Goal: Check status: Check status

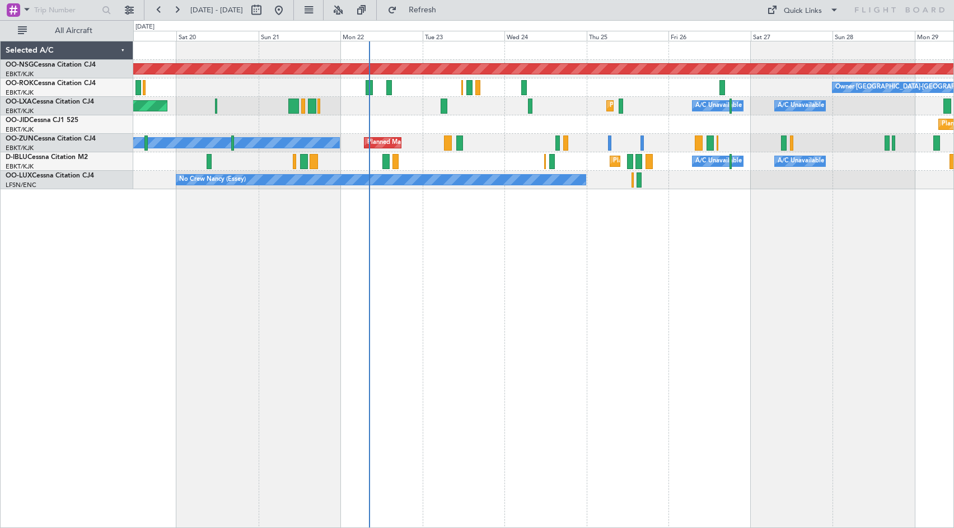
click at [626, 227] on div "Planned Maint [GEOGRAPHIC_DATA] ([GEOGRAPHIC_DATA]) Owner [GEOGRAPHIC_DATA]-[GE…" at bounding box center [543, 284] width 820 height 487
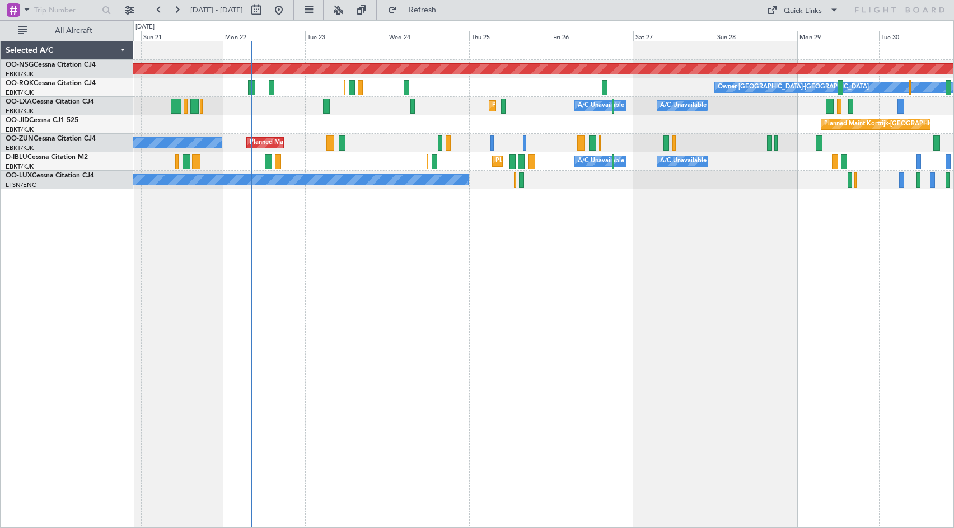
click at [559, 229] on div "Planned Maint [GEOGRAPHIC_DATA] ([GEOGRAPHIC_DATA]) Owner [GEOGRAPHIC_DATA]-[GE…" at bounding box center [543, 284] width 820 height 487
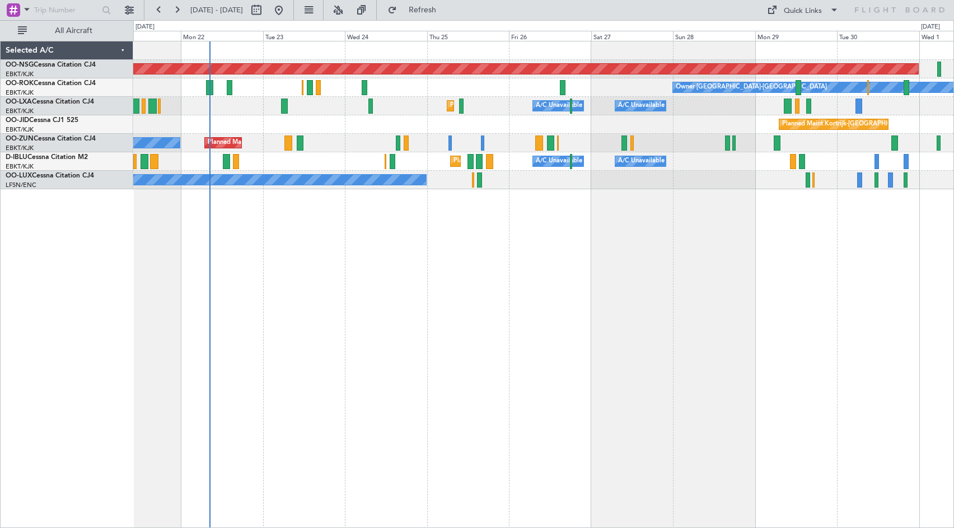
click at [884, 113] on div "Planned Maint Kortrijk-[GEOGRAPHIC_DATA] A/C Unavailable [GEOGRAPHIC_DATA] ([GE…" at bounding box center [543, 106] width 820 height 18
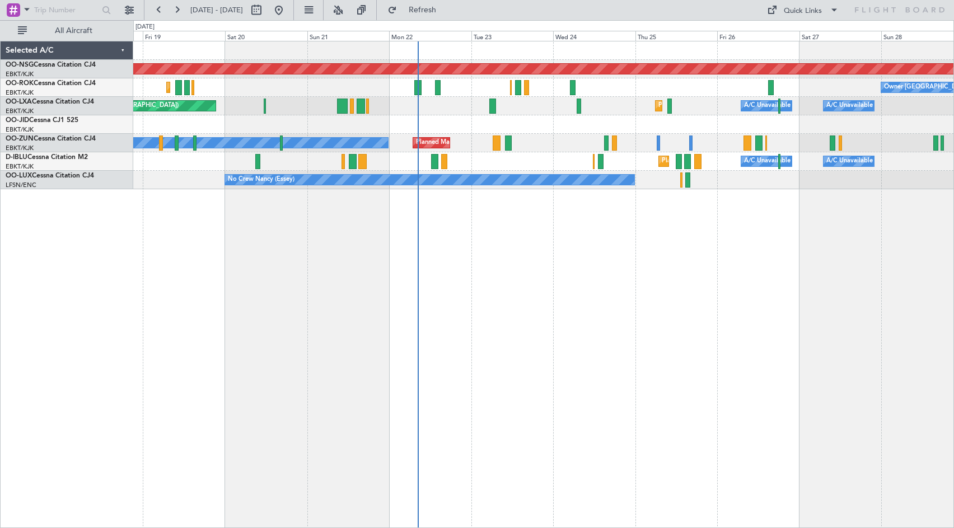
click at [438, 106] on div "Planned Maint Kortrijk-[GEOGRAPHIC_DATA] A/C Unavailable [GEOGRAPHIC_DATA] ([GE…" at bounding box center [543, 106] width 820 height 18
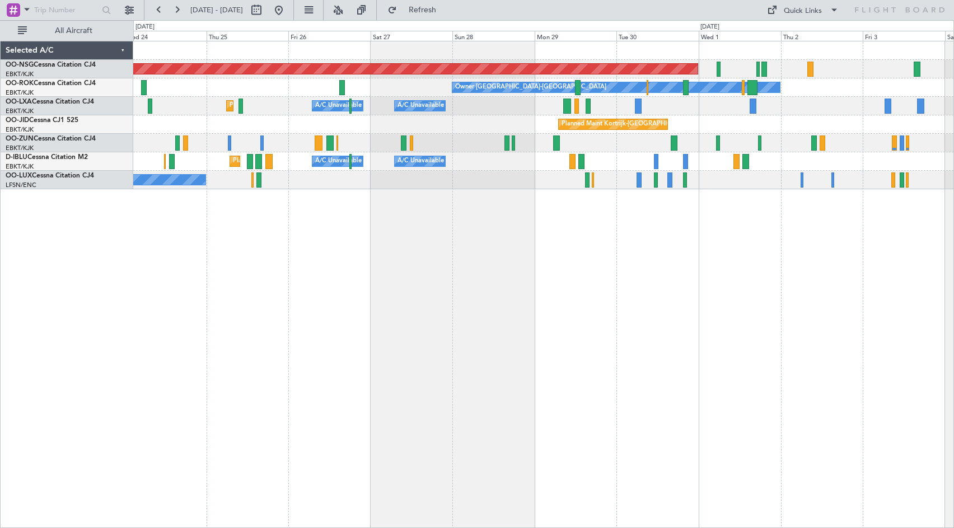
click at [15, 115] on div "Planned Maint [GEOGRAPHIC_DATA] ([GEOGRAPHIC_DATA]) Owner [GEOGRAPHIC_DATA]-[GE…" at bounding box center [477, 274] width 954 height 508
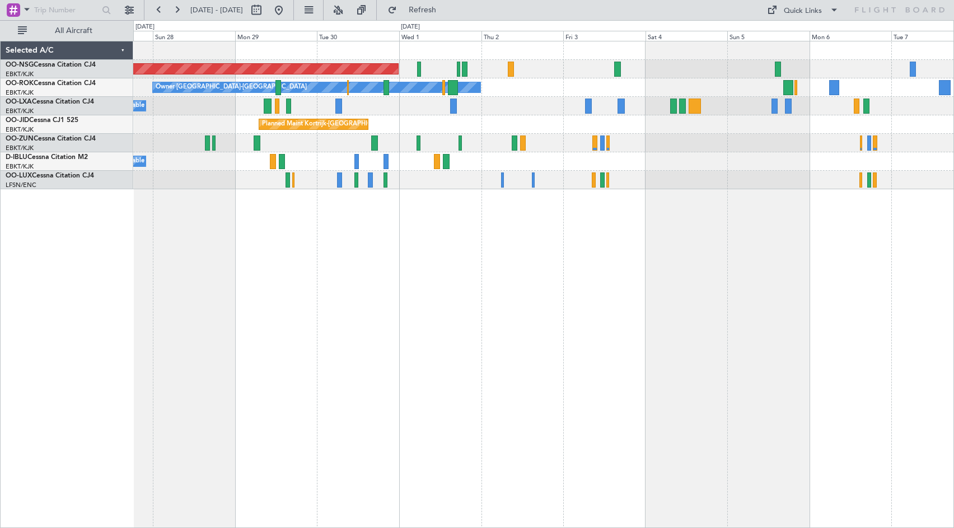
click at [513, 125] on div "Planned Maint Kortrijk-[GEOGRAPHIC_DATA]" at bounding box center [543, 124] width 820 height 18
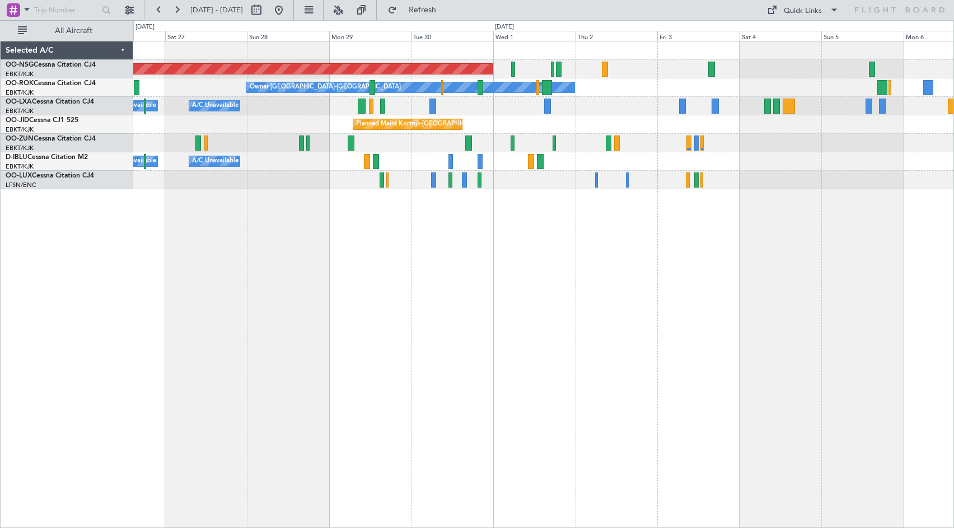
click at [646, 254] on div "Planned Maint [GEOGRAPHIC_DATA] ([GEOGRAPHIC_DATA]) Owner [GEOGRAPHIC_DATA]-[GE…" at bounding box center [543, 284] width 820 height 487
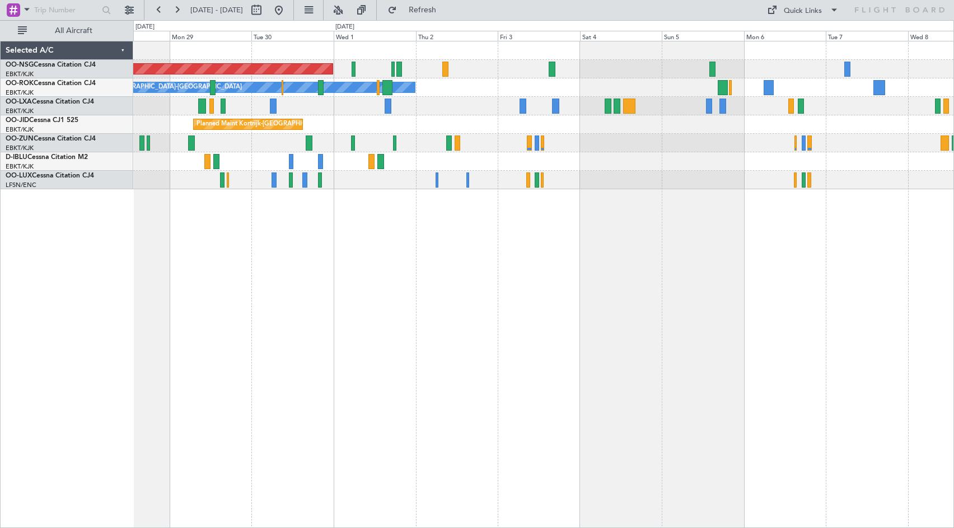
click at [637, 86] on div "Owner [GEOGRAPHIC_DATA]-[GEOGRAPHIC_DATA]" at bounding box center [543, 87] width 820 height 18
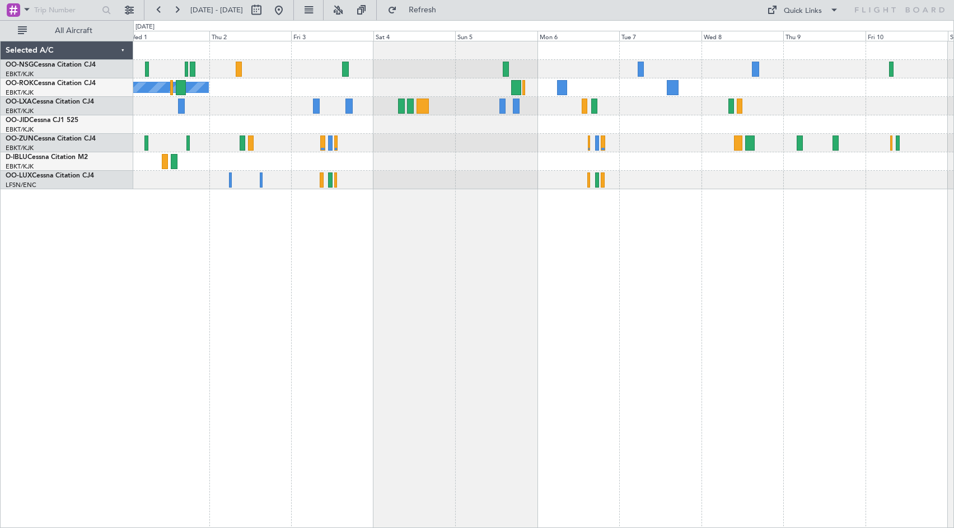
click at [322, 327] on div "Planned Maint [GEOGRAPHIC_DATA] ([GEOGRAPHIC_DATA]) Owner [GEOGRAPHIC_DATA]-[GE…" at bounding box center [543, 284] width 820 height 487
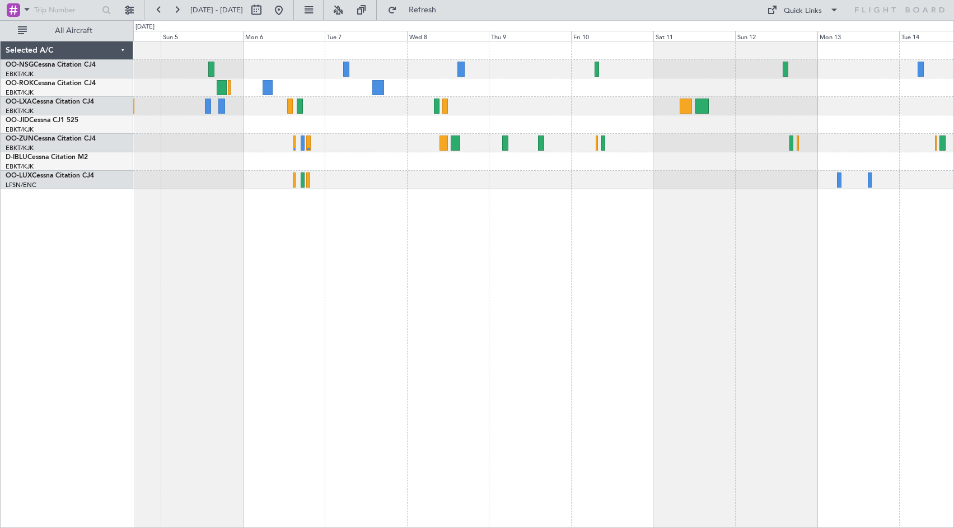
click at [688, 83] on div at bounding box center [543, 115] width 820 height 148
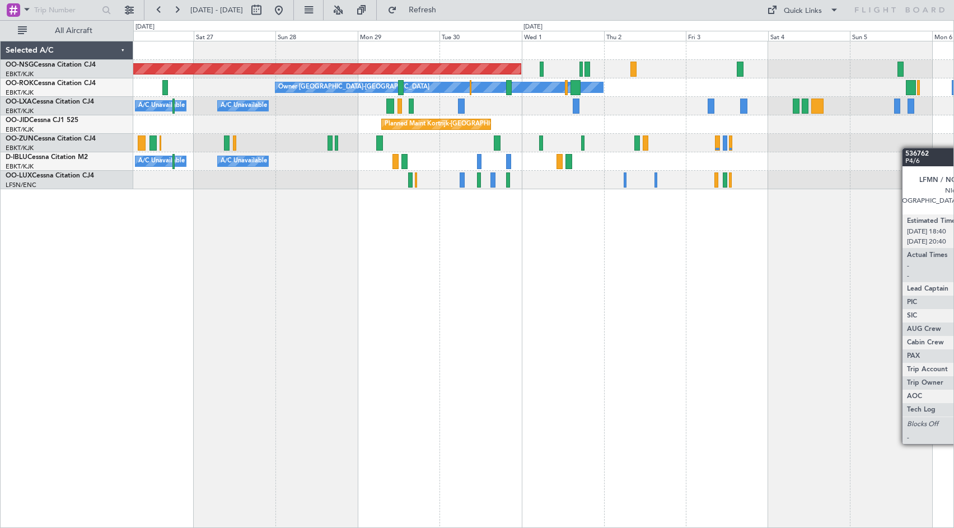
click at [932, 149] on div at bounding box center [543, 143] width 820 height 18
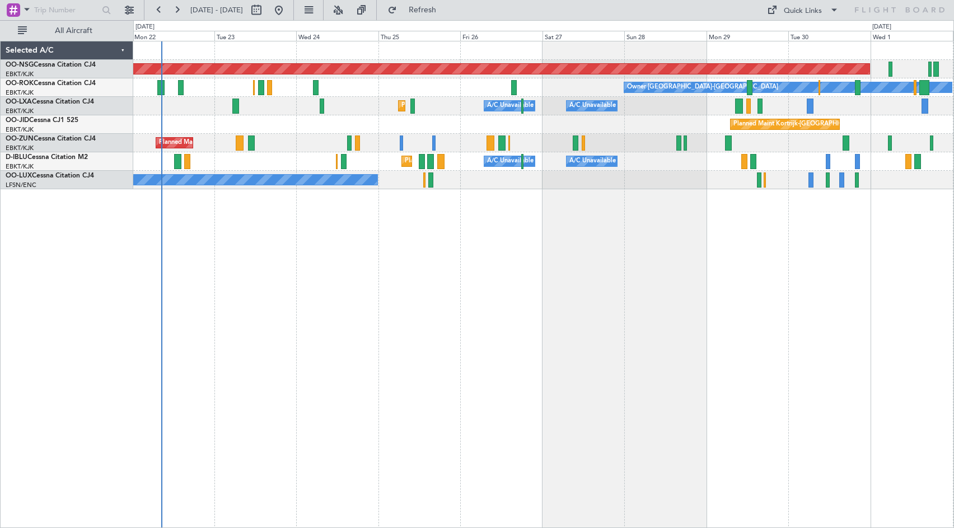
click at [766, 297] on div "Planned Maint [GEOGRAPHIC_DATA] ([GEOGRAPHIC_DATA]) Owner [GEOGRAPHIC_DATA]-[GE…" at bounding box center [543, 284] width 820 height 487
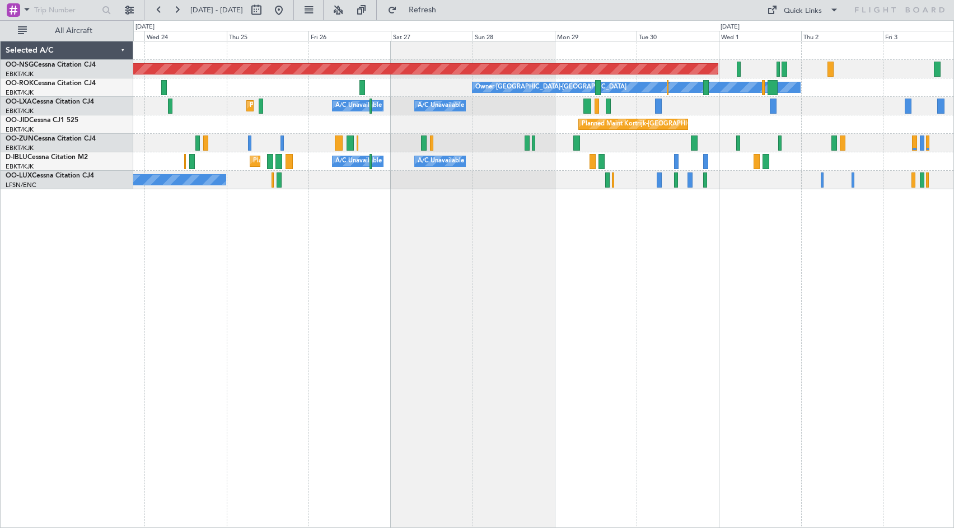
click at [511, 126] on div "Planned Maint [GEOGRAPHIC_DATA] ([GEOGRAPHIC_DATA]) Owner [GEOGRAPHIC_DATA]-[GE…" at bounding box center [543, 115] width 820 height 148
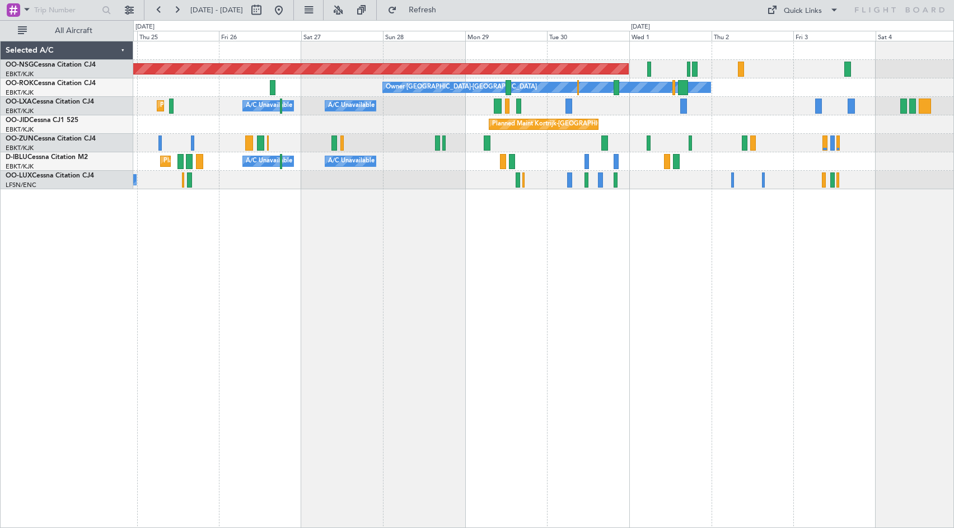
click at [611, 125] on div "Planned Maint Kortrijk-[GEOGRAPHIC_DATA]" at bounding box center [543, 124] width 820 height 18
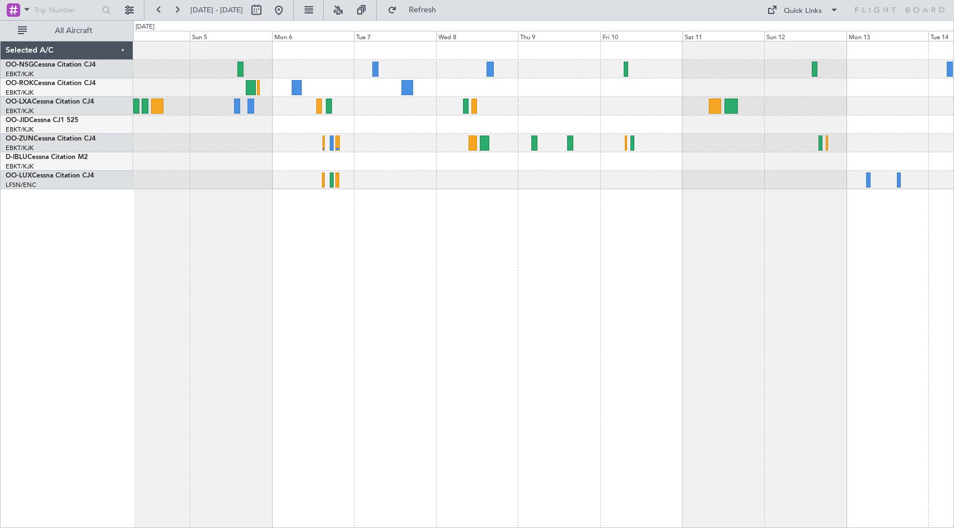
click at [127, 302] on div "Owner [GEOGRAPHIC_DATA]-[GEOGRAPHIC_DATA] Selected A/C OO-NSG Cessna Citation C…" at bounding box center [477, 274] width 954 height 508
click at [108, 331] on div "Owner [GEOGRAPHIC_DATA]-[GEOGRAPHIC_DATA] Selected A/C OO-NSG Cessna Citation C…" at bounding box center [477, 274] width 954 height 508
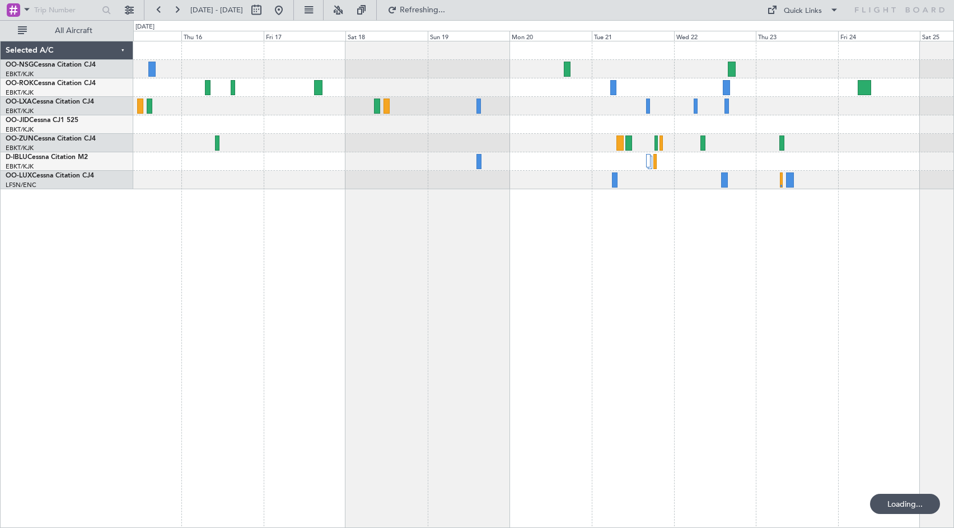
click at [318, 316] on div at bounding box center [543, 284] width 820 height 487
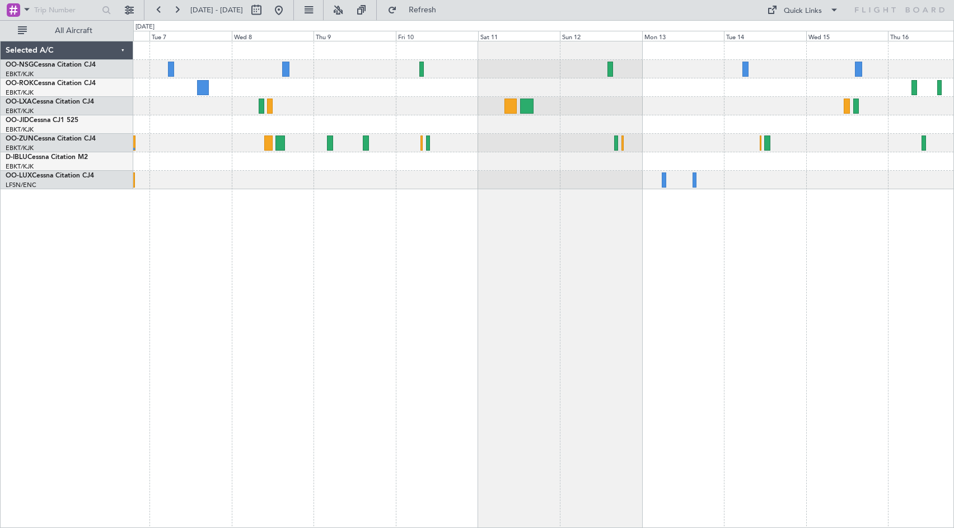
click at [924, 275] on div at bounding box center [543, 284] width 820 height 487
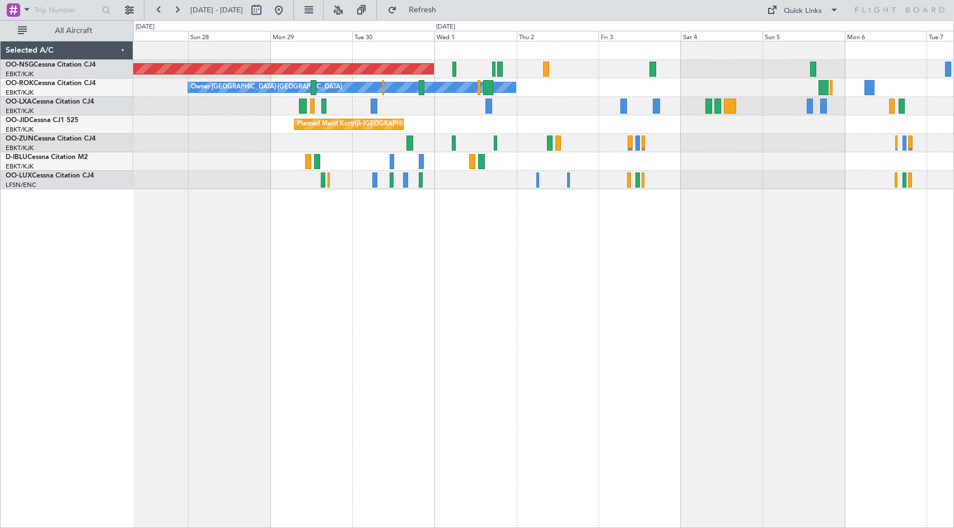
click at [827, 264] on div "Planned Maint [GEOGRAPHIC_DATA] ([GEOGRAPHIC_DATA]) Owner [GEOGRAPHIC_DATA]-[GE…" at bounding box center [543, 284] width 820 height 487
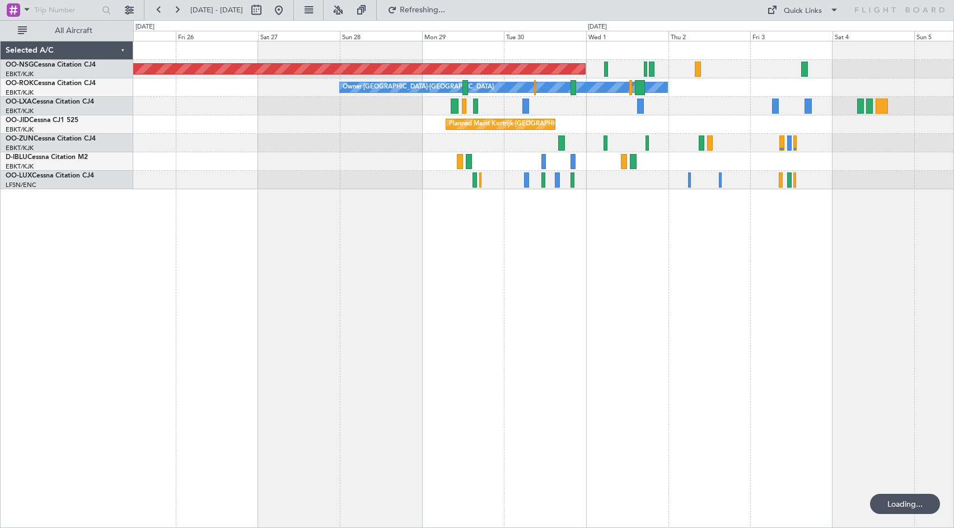
click at [709, 265] on div "Planned Maint [GEOGRAPHIC_DATA] ([GEOGRAPHIC_DATA]) Owner [GEOGRAPHIC_DATA]-[GE…" at bounding box center [543, 284] width 820 height 487
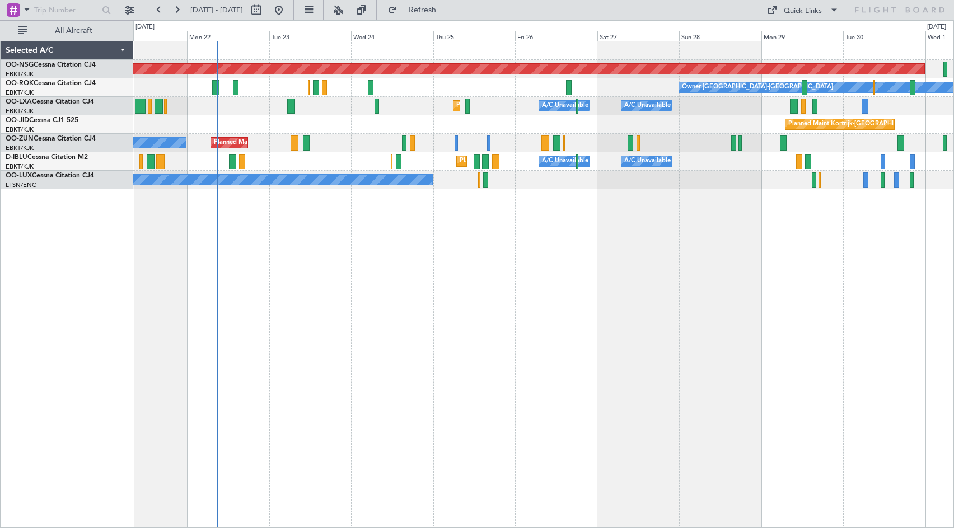
click at [740, 272] on div "Planned Maint [GEOGRAPHIC_DATA] ([GEOGRAPHIC_DATA]) Owner [GEOGRAPHIC_DATA]-[GE…" at bounding box center [543, 284] width 820 height 487
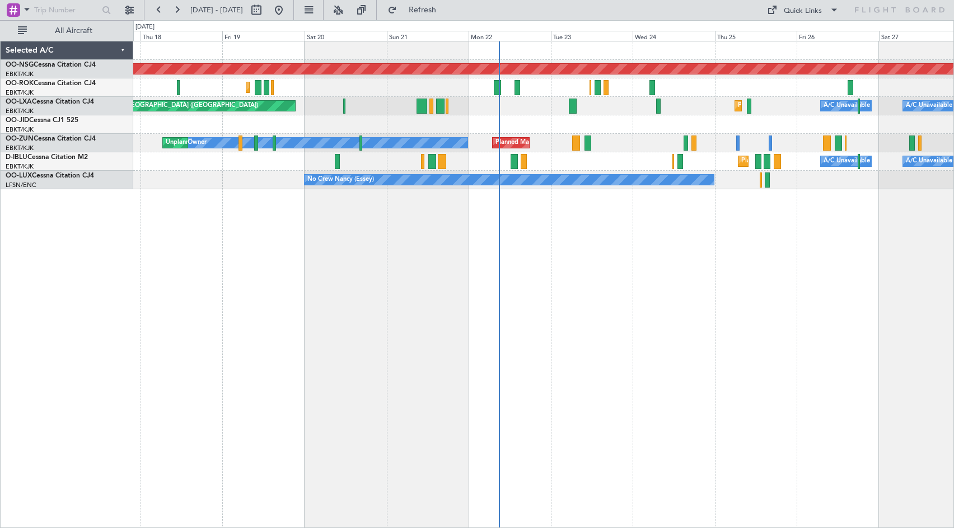
click at [584, 257] on div "Planned Maint [GEOGRAPHIC_DATA] ([GEOGRAPHIC_DATA]) Planned Maint [GEOGRAPHIC_D…" at bounding box center [543, 284] width 820 height 487
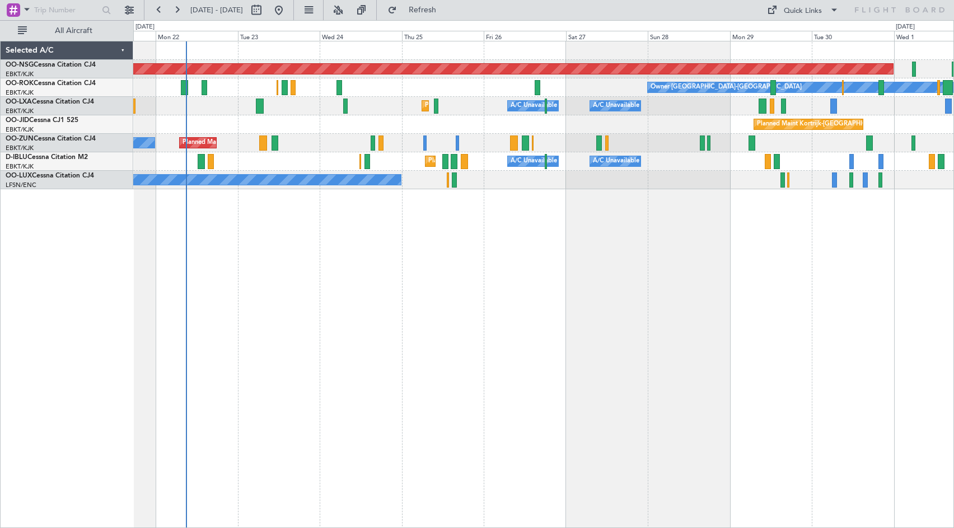
click at [573, 92] on div "Owner [GEOGRAPHIC_DATA]-[GEOGRAPHIC_DATA] Planned Maint [GEOGRAPHIC_DATA]-[GEOG…" at bounding box center [543, 87] width 820 height 18
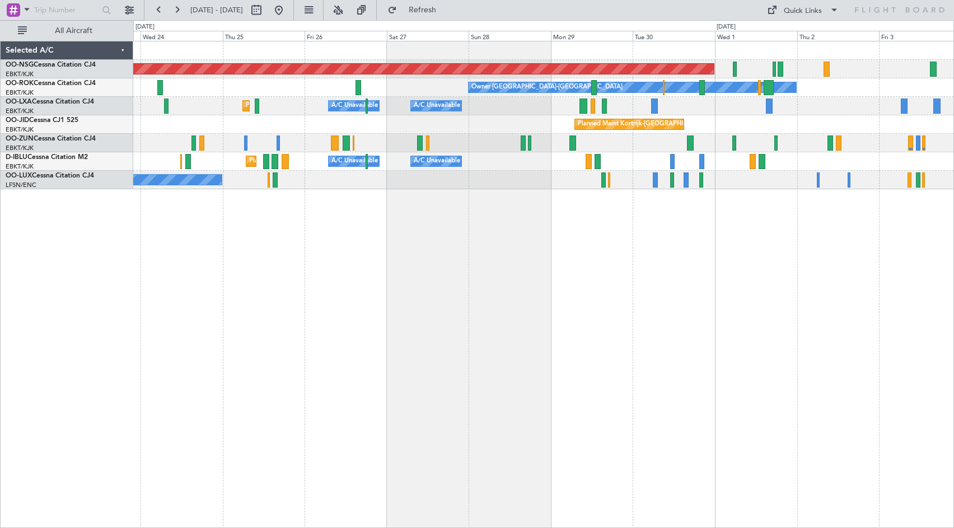
click at [700, 134] on div "Planned Maint Kortrijk-[GEOGRAPHIC_DATA]" at bounding box center [543, 124] width 820 height 18
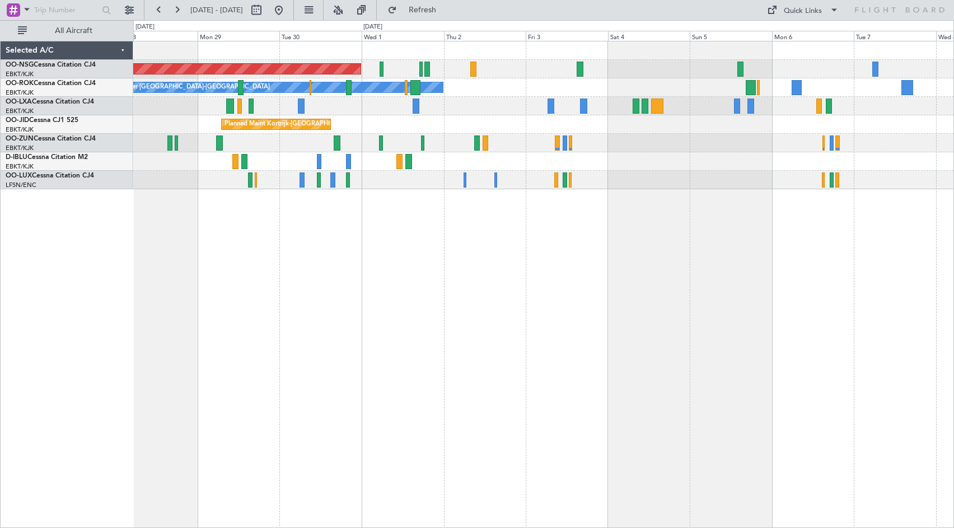
click at [557, 105] on div "Planned Maint [GEOGRAPHIC_DATA] ([GEOGRAPHIC_DATA]) Owner [GEOGRAPHIC_DATA]-[GE…" at bounding box center [543, 115] width 820 height 148
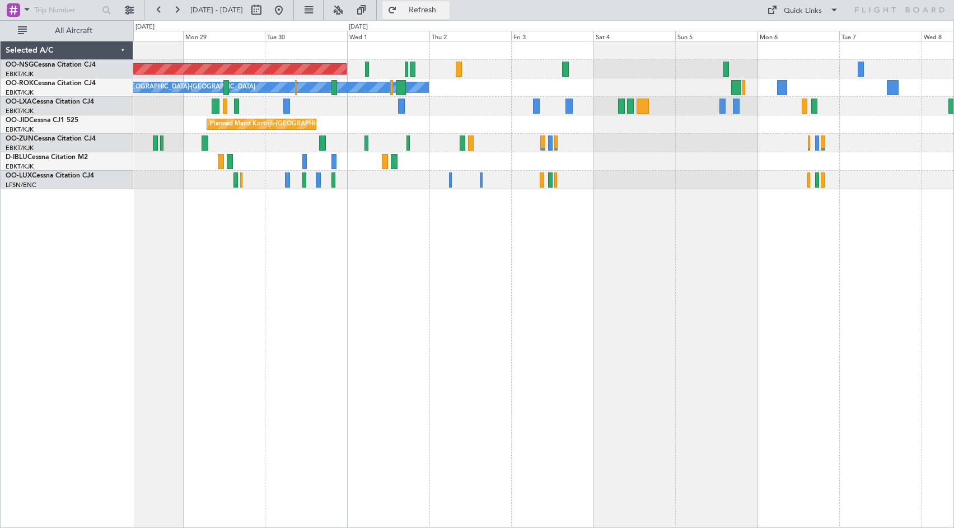
click at [434, 11] on button "Refresh" at bounding box center [415, 10] width 67 height 18
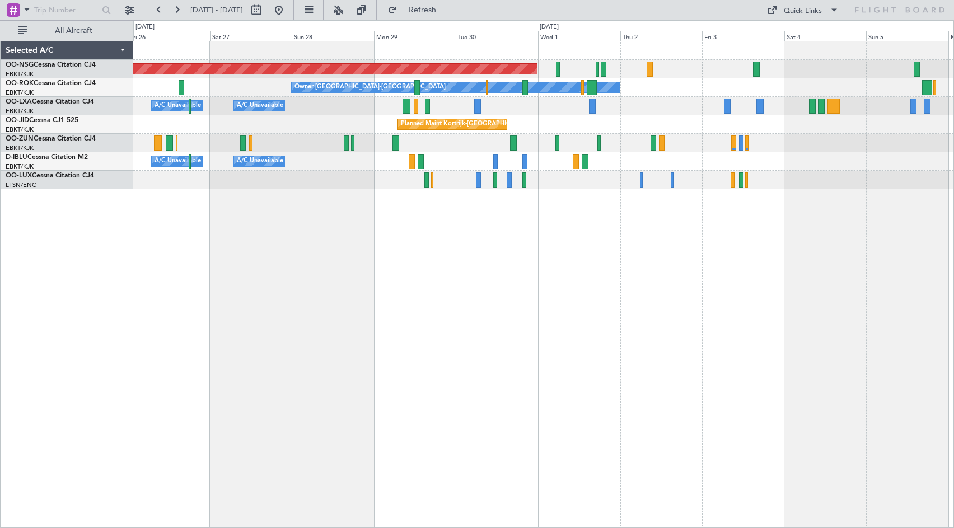
click at [788, 157] on div "Planned Maint [GEOGRAPHIC_DATA] ([GEOGRAPHIC_DATA]) Owner [GEOGRAPHIC_DATA]-[GE…" at bounding box center [543, 115] width 820 height 148
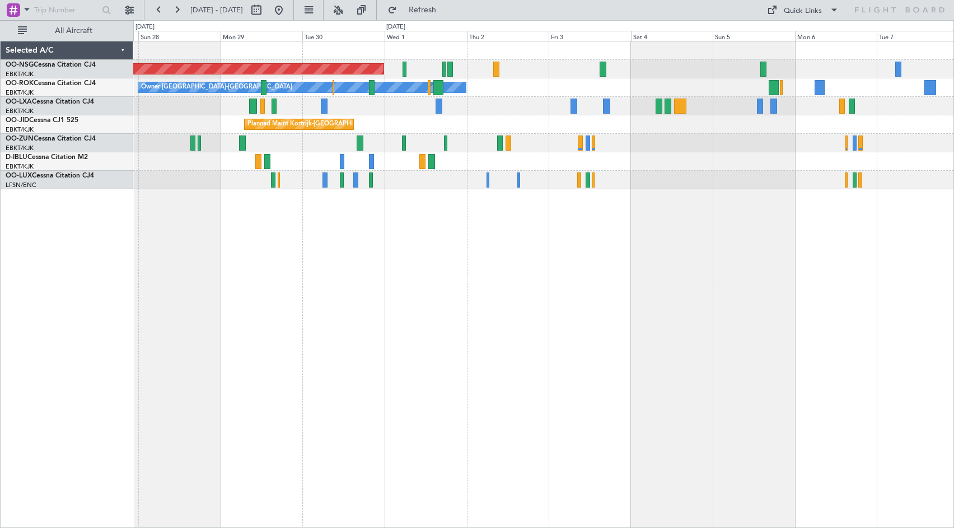
click at [563, 145] on div at bounding box center [543, 143] width 820 height 18
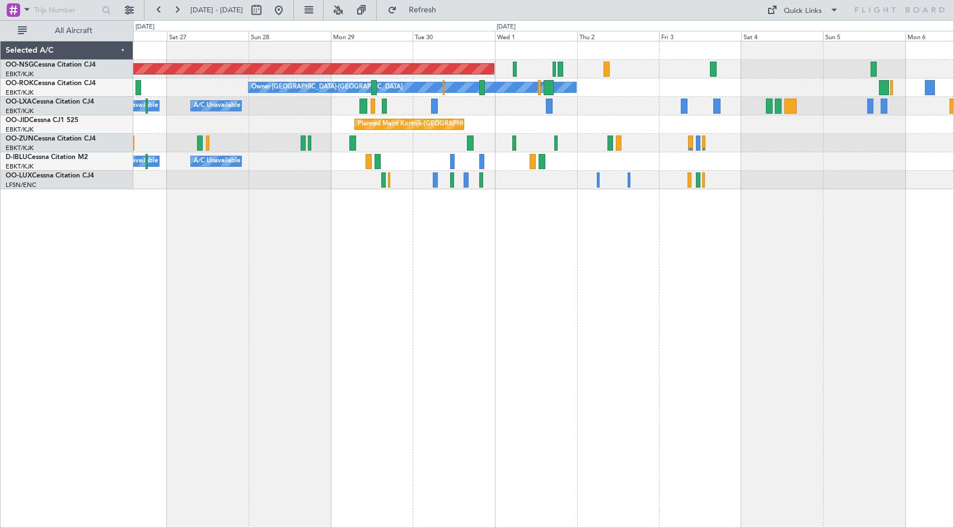
click at [766, 156] on div "A/C Unavailable [GEOGRAPHIC_DATA]-[GEOGRAPHIC_DATA] A/C Unavailable [GEOGRAPHIC…" at bounding box center [543, 161] width 820 height 18
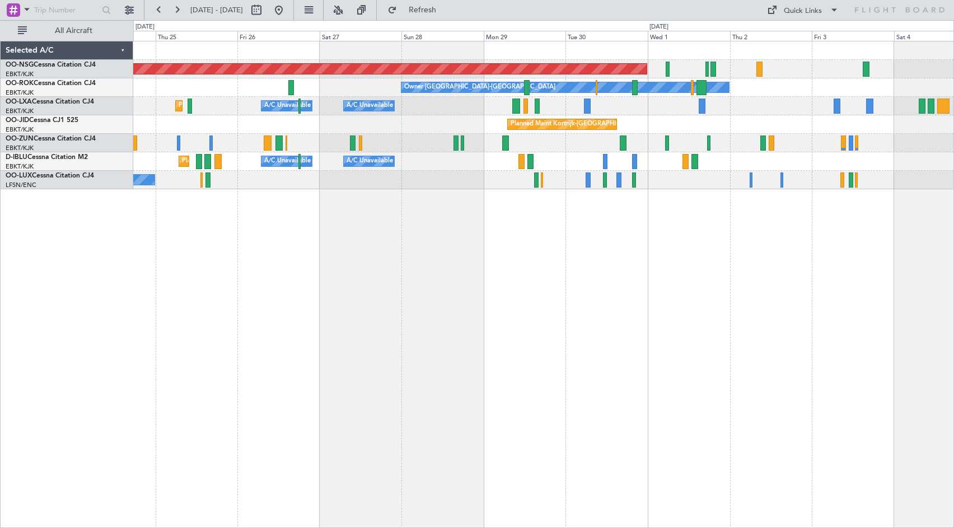
click at [503, 262] on div "Planned Maint [GEOGRAPHIC_DATA] ([GEOGRAPHIC_DATA]) Owner [GEOGRAPHIC_DATA]-[GE…" at bounding box center [543, 284] width 820 height 487
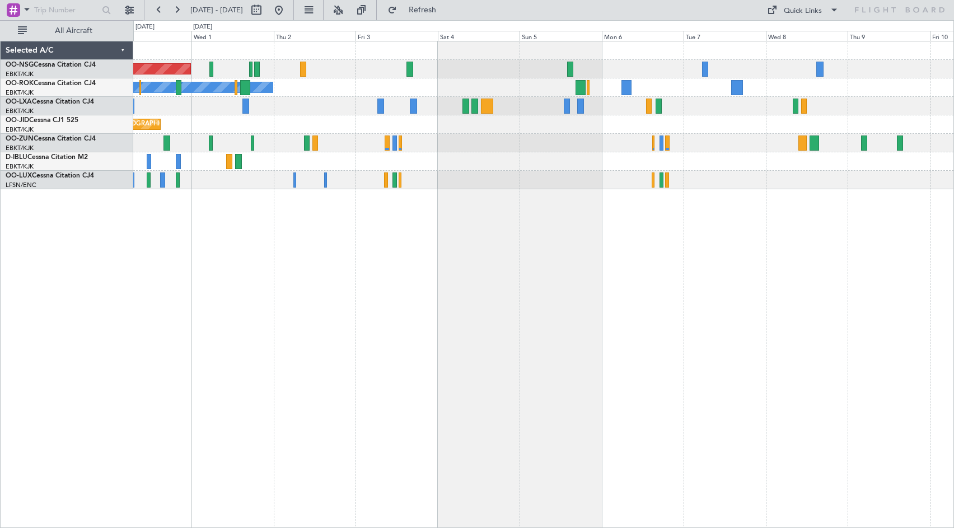
click at [280, 135] on div "Planned Maint [GEOGRAPHIC_DATA] ([GEOGRAPHIC_DATA]) Owner [GEOGRAPHIC_DATA]-[GE…" at bounding box center [543, 115] width 820 height 148
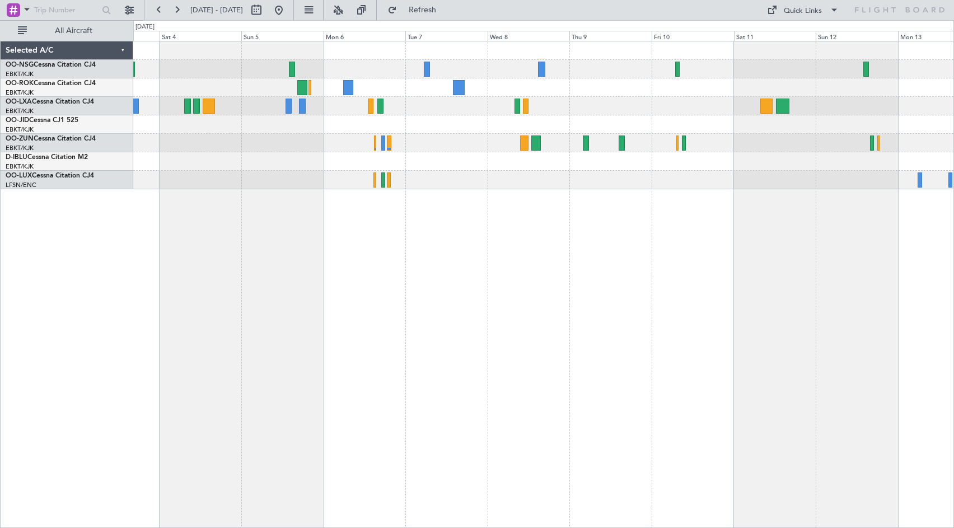
click at [633, 119] on div "Owner [GEOGRAPHIC_DATA]-[GEOGRAPHIC_DATA]" at bounding box center [543, 115] width 820 height 148
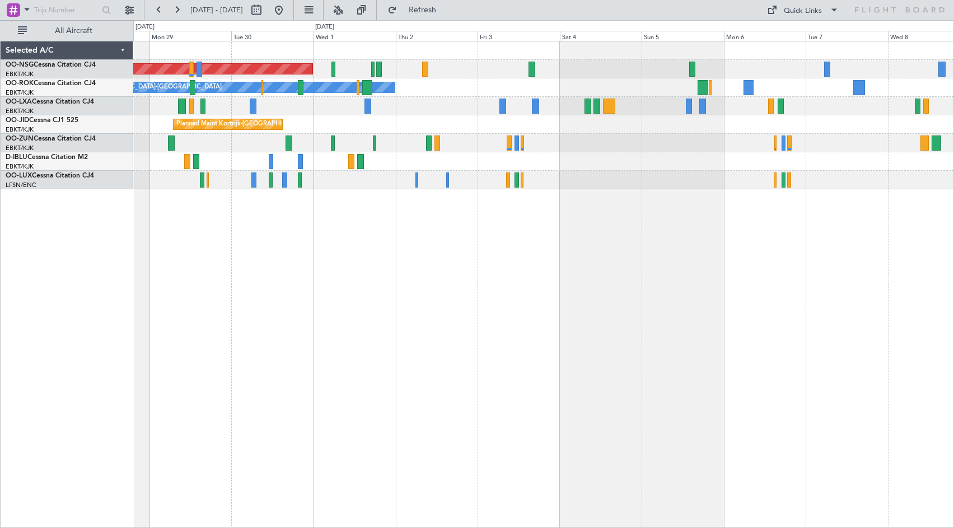
click at [632, 236] on div "Planned Maint [GEOGRAPHIC_DATA] ([GEOGRAPHIC_DATA]) Owner [GEOGRAPHIC_DATA]-[GE…" at bounding box center [543, 284] width 820 height 487
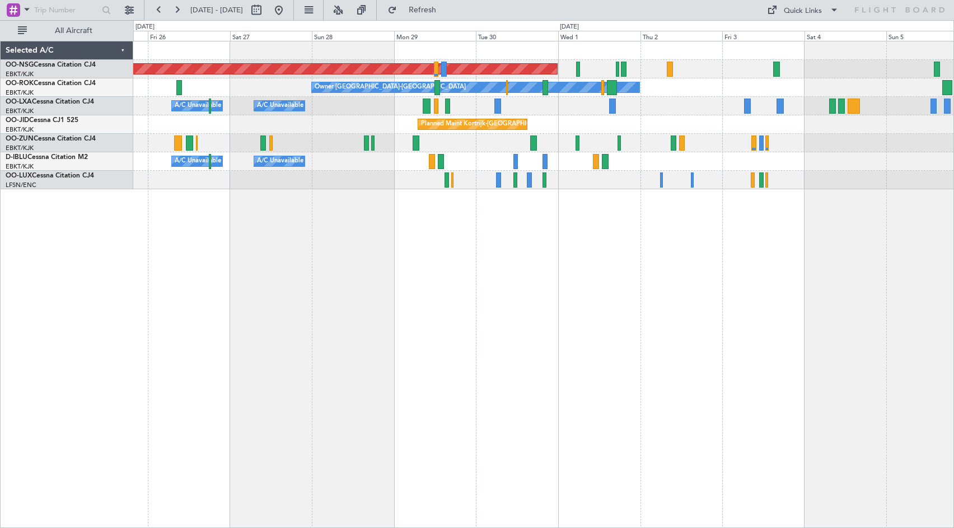
click at [692, 251] on div "Planned Maint [GEOGRAPHIC_DATA] ([GEOGRAPHIC_DATA]) Owner [GEOGRAPHIC_DATA]-[GE…" at bounding box center [543, 284] width 820 height 487
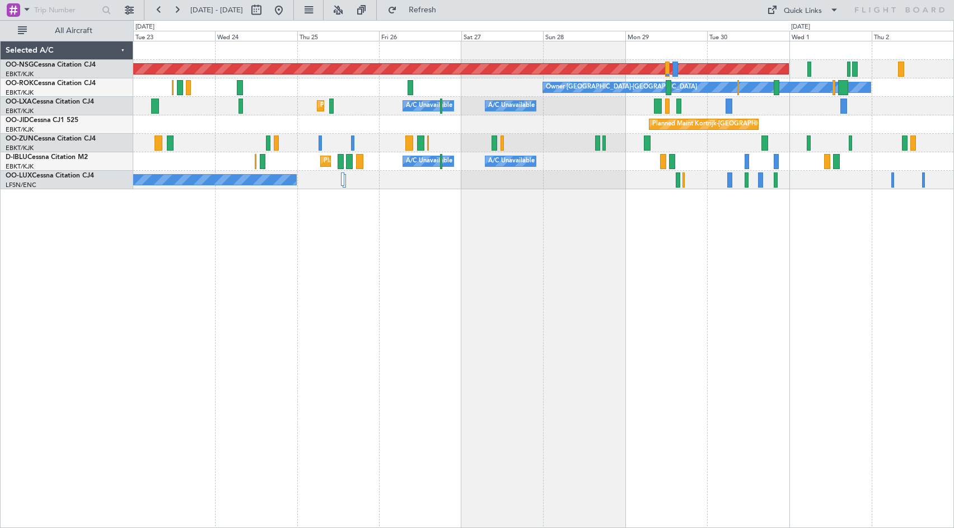
click at [745, 264] on div "Planned Maint [GEOGRAPHIC_DATA] ([GEOGRAPHIC_DATA]) Owner [GEOGRAPHIC_DATA]-[GE…" at bounding box center [543, 284] width 820 height 487
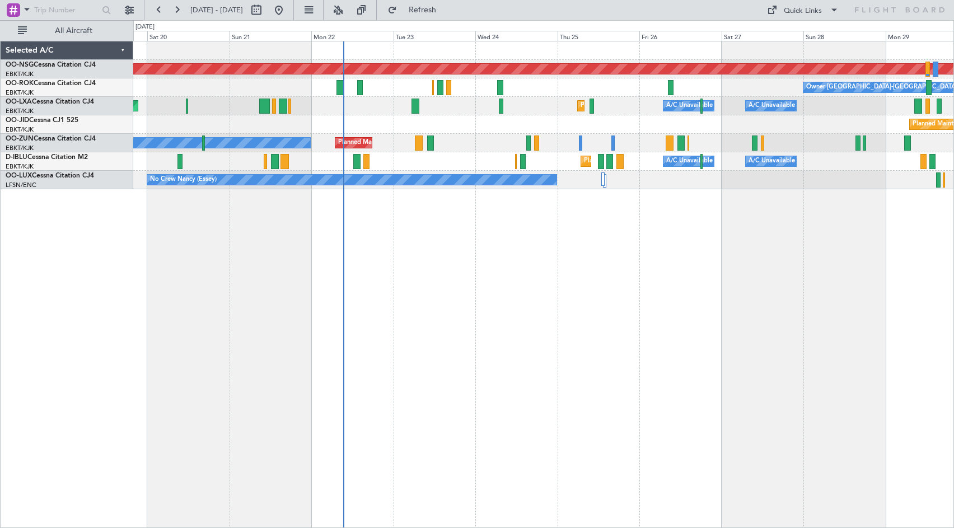
click at [698, 270] on div "Planned Maint [GEOGRAPHIC_DATA] ([GEOGRAPHIC_DATA]) Owner [GEOGRAPHIC_DATA]-[GE…" at bounding box center [543, 284] width 820 height 487
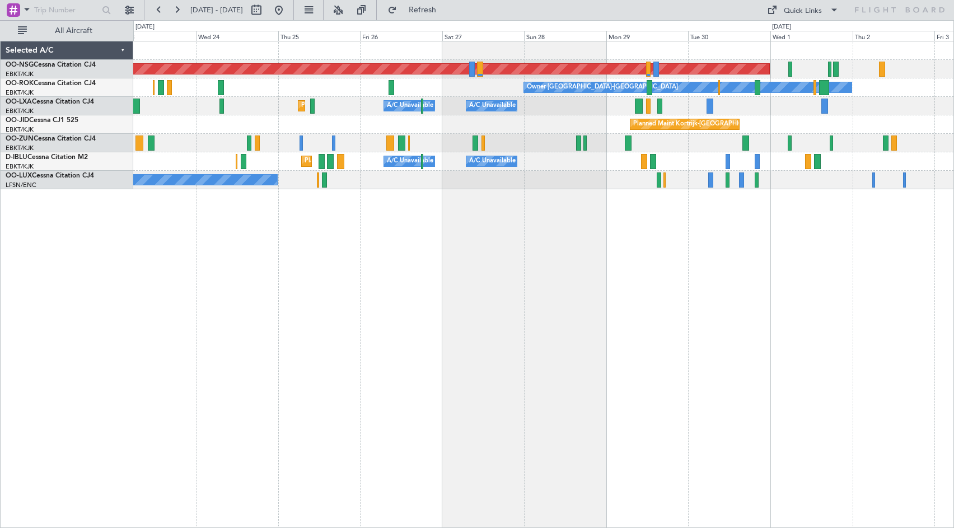
click at [482, 244] on div "Planned Maint [GEOGRAPHIC_DATA] ([GEOGRAPHIC_DATA]) Owner [GEOGRAPHIC_DATA]-[GE…" at bounding box center [543, 284] width 820 height 487
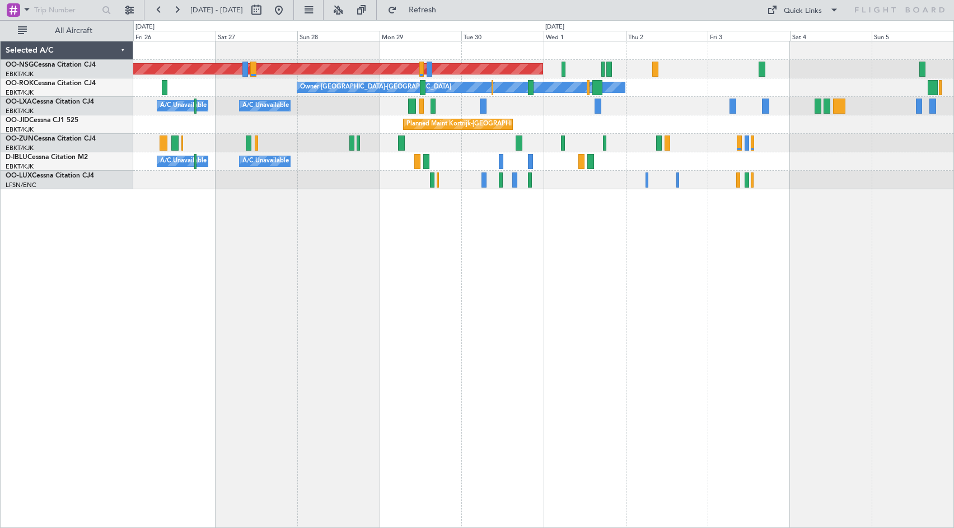
click at [464, 241] on div "Planned Maint [GEOGRAPHIC_DATA] ([GEOGRAPHIC_DATA]) Owner [GEOGRAPHIC_DATA]-[GE…" at bounding box center [543, 284] width 820 height 487
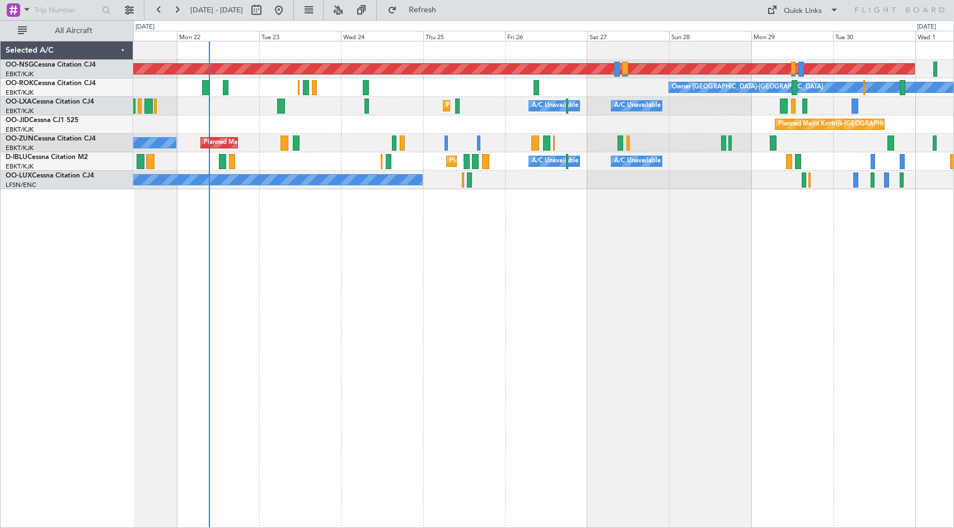
click at [452, 256] on div "Planned Maint [GEOGRAPHIC_DATA] ([GEOGRAPHIC_DATA]) Owner [GEOGRAPHIC_DATA]-[GE…" at bounding box center [477, 274] width 954 height 508
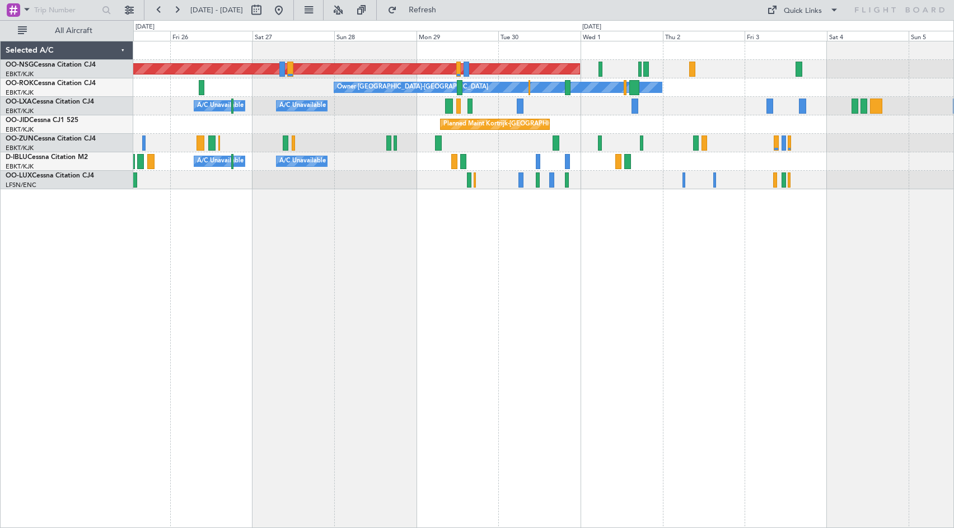
click at [391, 205] on div "Planned Maint [GEOGRAPHIC_DATA] ([GEOGRAPHIC_DATA]) Owner [GEOGRAPHIC_DATA]-[GE…" at bounding box center [543, 284] width 820 height 487
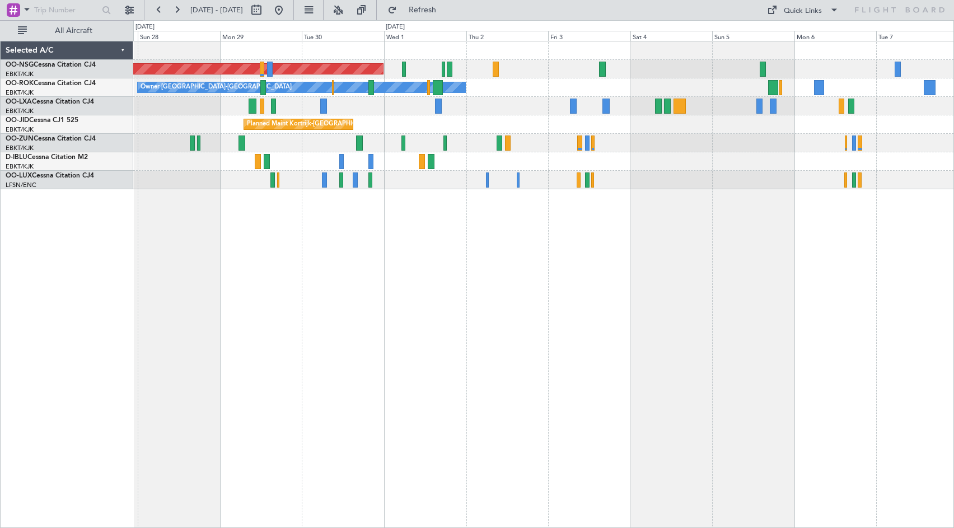
click at [157, 150] on div "Planned Maint [GEOGRAPHIC_DATA] ([GEOGRAPHIC_DATA]) Owner [GEOGRAPHIC_DATA]-[GE…" at bounding box center [543, 115] width 820 height 148
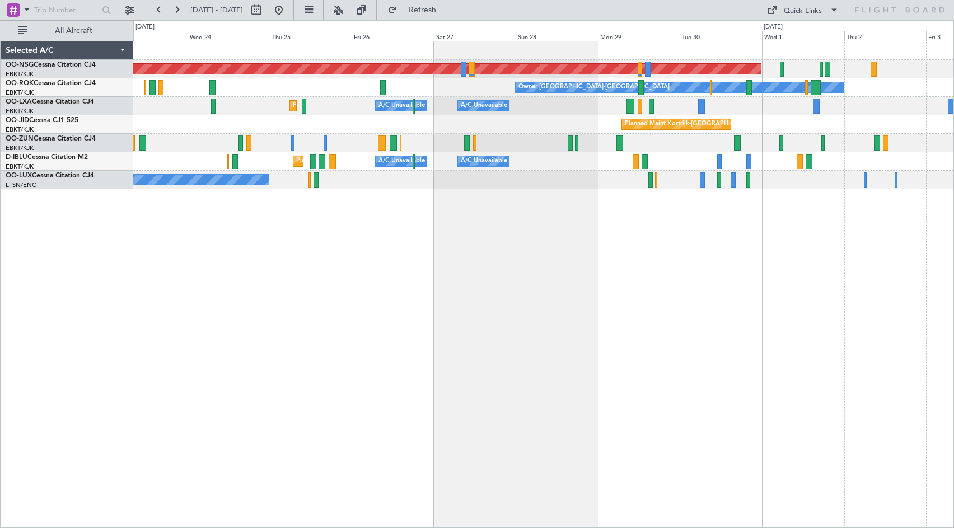
click at [639, 158] on div "Planned Maint [GEOGRAPHIC_DATA] ([GEOGRAPHIC_DATA]) Owner [GEOGRAPHIC_DATA]-[GE…" at bounding box center [543, 115] width 820 height 148
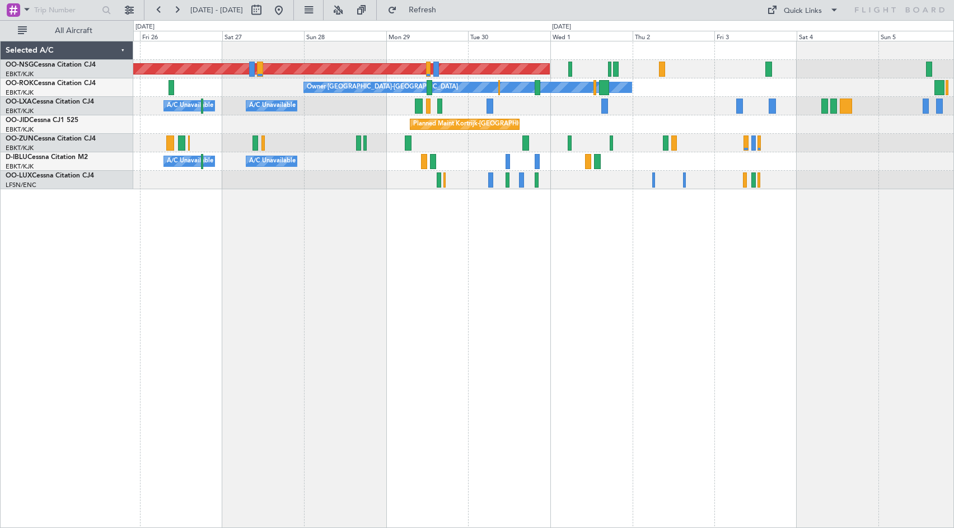
click at [366, 228] on div "Planned Maint [GEOGRAPHIC_DATA] ([GEOGRAPHIC_DATA]) Owner [GEOGRAPHIC_DATA]-[GE…" at bounding box center [543, 284] width 820 height 487
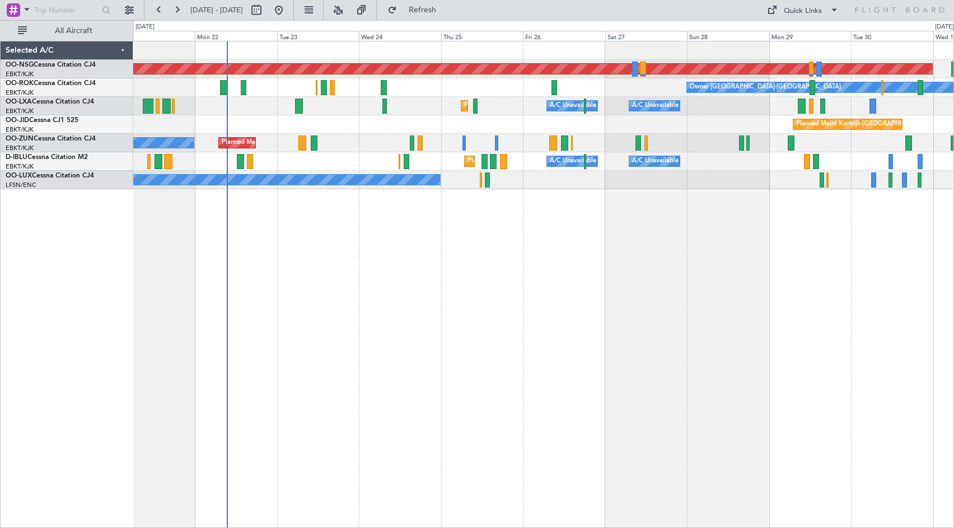
click at [796, 240] on div "Planned Maint [GEOGRAPHIC_DATA] ([GEOGRAPHIC_DATA]) Owner [GEOGRAPHIC_DATA]-[GE…" at bounding box center [543, 284] width 820 height 487
click at [438, 6] on button "Refresh" at bounding box center [415, 10] width 67 height 18
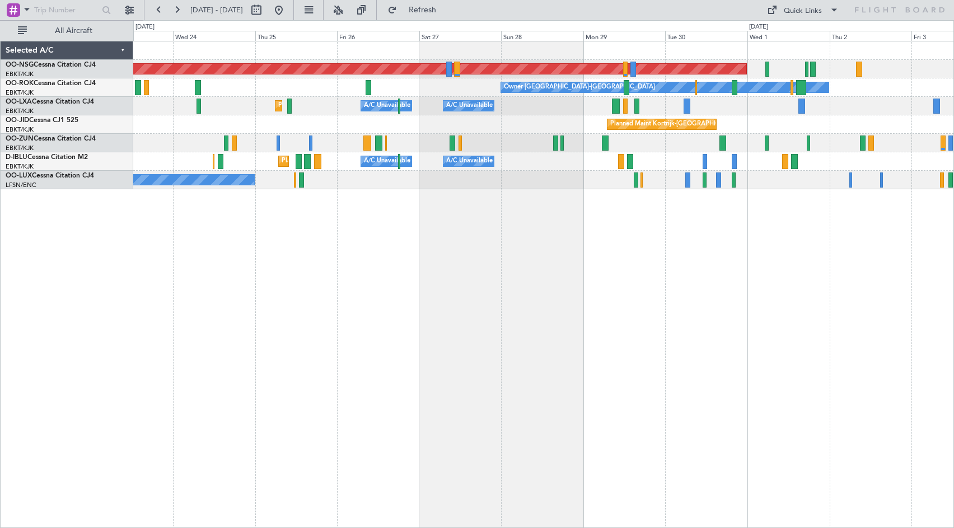
click at [562, 120] on div "Planned Maint [GEOGRAPHIC_DATA] ([GEOGRAPHIC_DATA]) Owner [GEOGRAPHIC_DATA]-[GE…" at bounding box center [543, 115] width 820 height 148
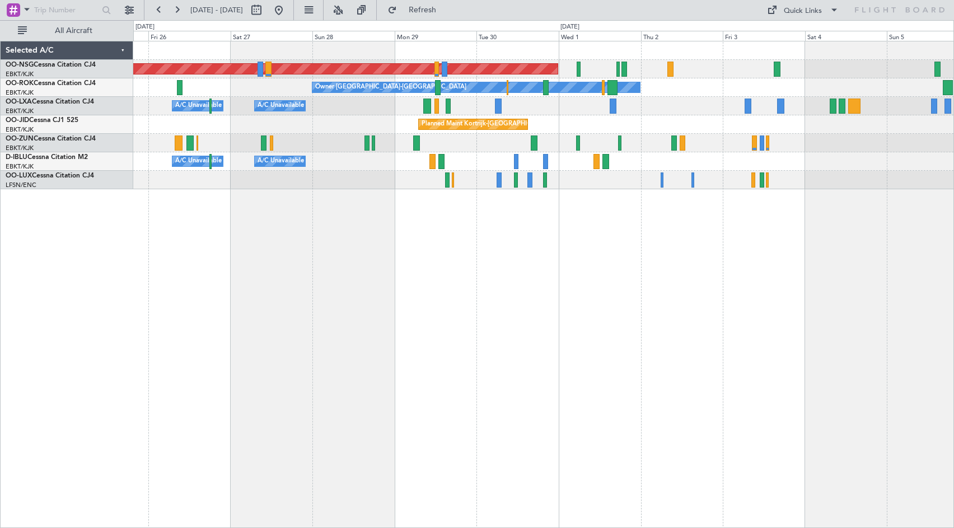
click at [374, 118] on div "Planned Maint Kortrijk-[GEOGRAPHIC_DATA]" at bounding box center [543, 124] width 820 height 18
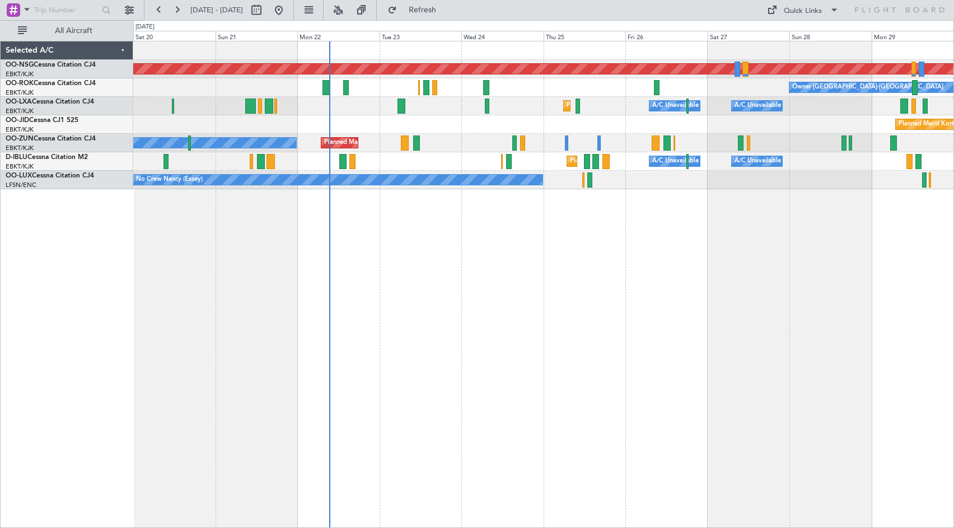
click at [626, 280] on div "Planned Maint [GEOGRAPHIC_DATA] ([GEOGRAPHIC_DATA]) Owner [GEOGRAPHIC_DATA]-[GE…" at bounding box center [543, 284] width 820 height 487
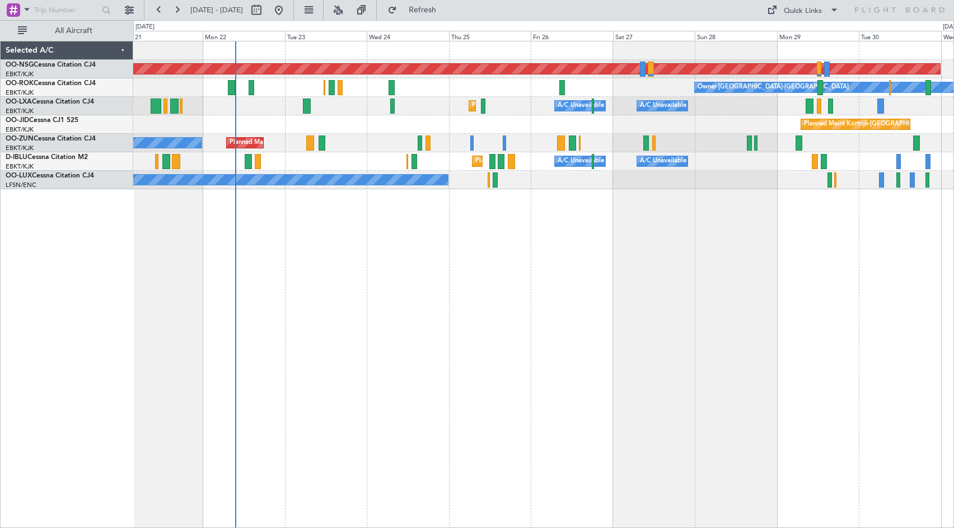
click at [690, 320] on div "Planned Maint [GEOGRAPHIC_DATA] ([GEOGRAPHIC_DATA]) Owner [GEOGRAPHIC_DATA]-[GE…" at bounding box center [543, 284] width 820 height 487
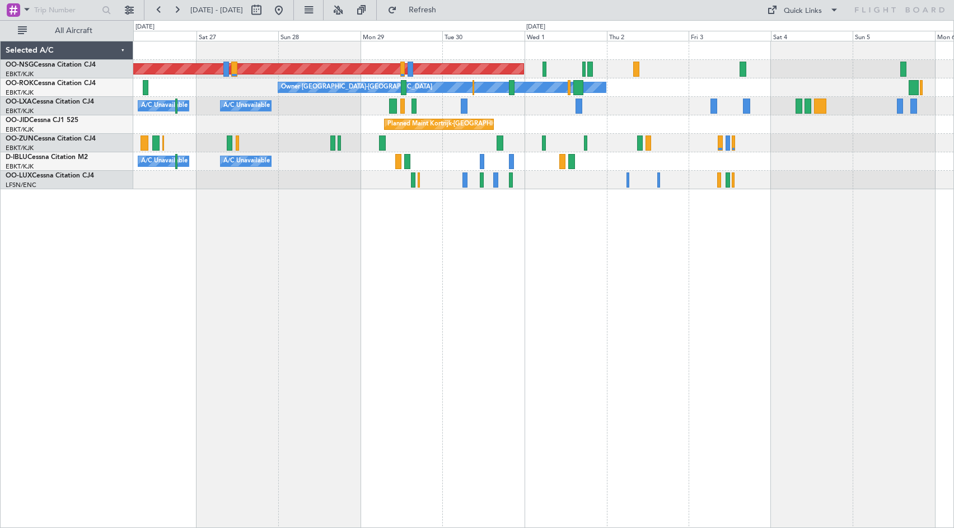
click at [295, 331] on div "Planned Maint [GEOGRAPHIC_DATA] ([GEOGRAPHIC_DATA]) Owner [GEOGRAPHIC_DATA]-[GE…" at bounding box center [543, 284] width 820 height 487
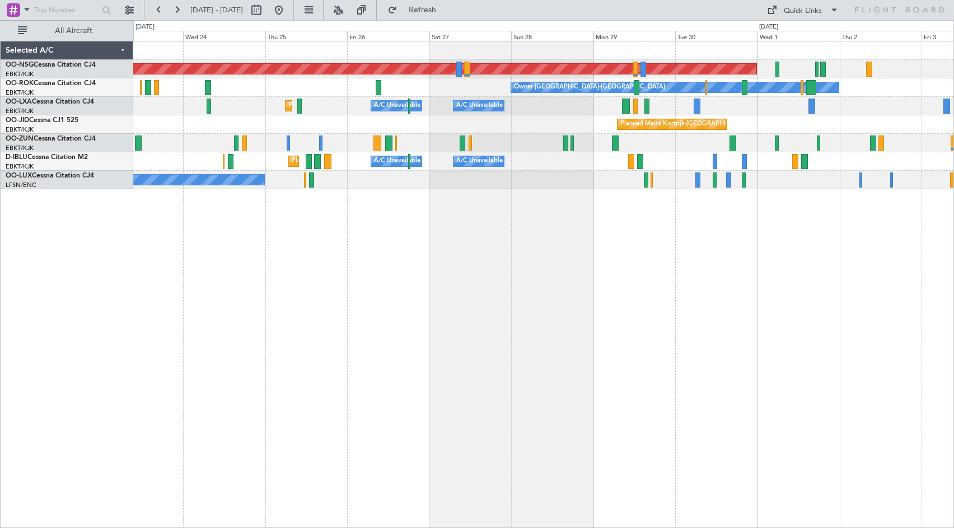
click at [553, 331] on div "Planned Maint [GEOGRAPHIC_DATA] ([GEOGRAPHIC_DATA]) Owner [GEOGRAPHIC_DATA]-[GE…" at bounding box center [543, 284] width 820 height 487
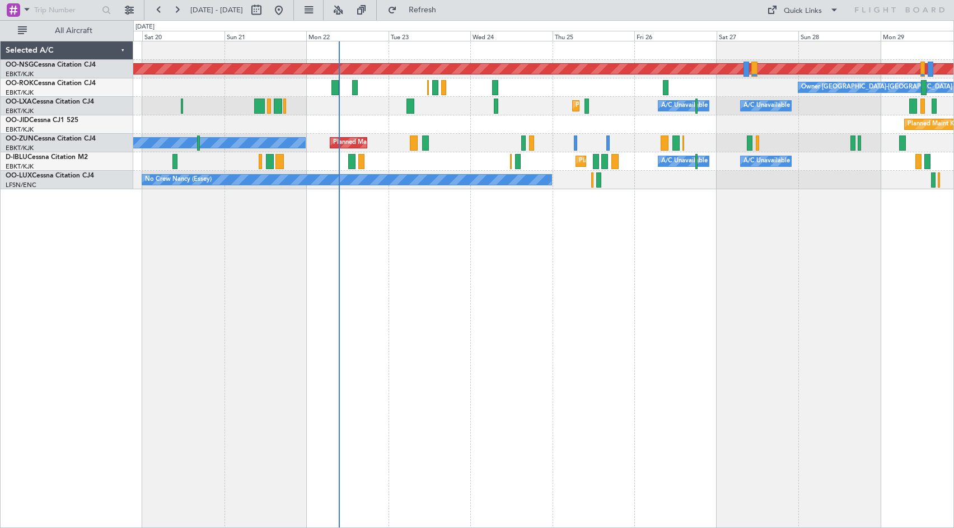
click at [684, 310] on div "Planned Maint [GEOGRAPHIC_DATA] ([GEOGRAPHIC_DATA]) Owner [GEOGRAPHIC_DATA]-[GE…" at bounding box center [543, 284] width 820 height 487
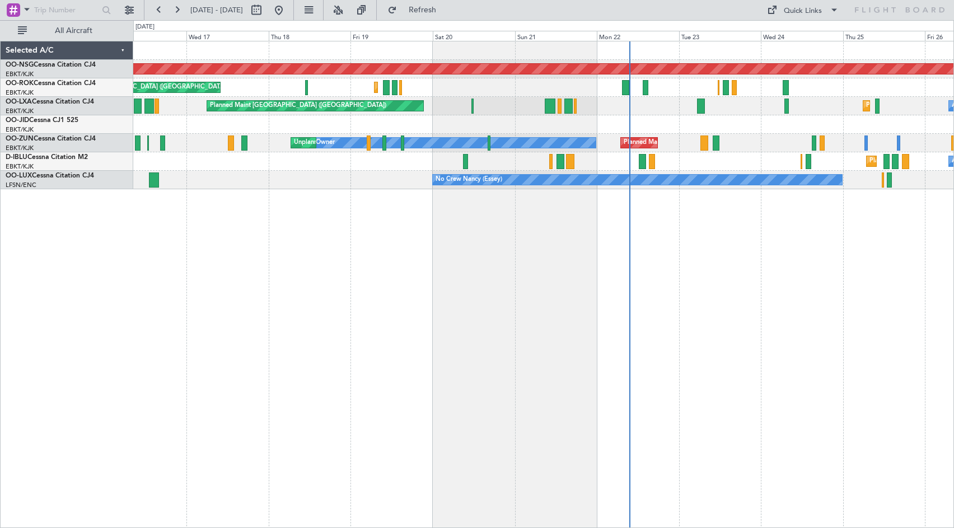
click at [818, 289] on div "Planned Maint [GEOGRAPHIC_DATA] ([GEOGRAPHIC_DATA]) Planned Maint [GEOGRAPHIC_D…" at bounding box center [543, 284] width 820 height 487
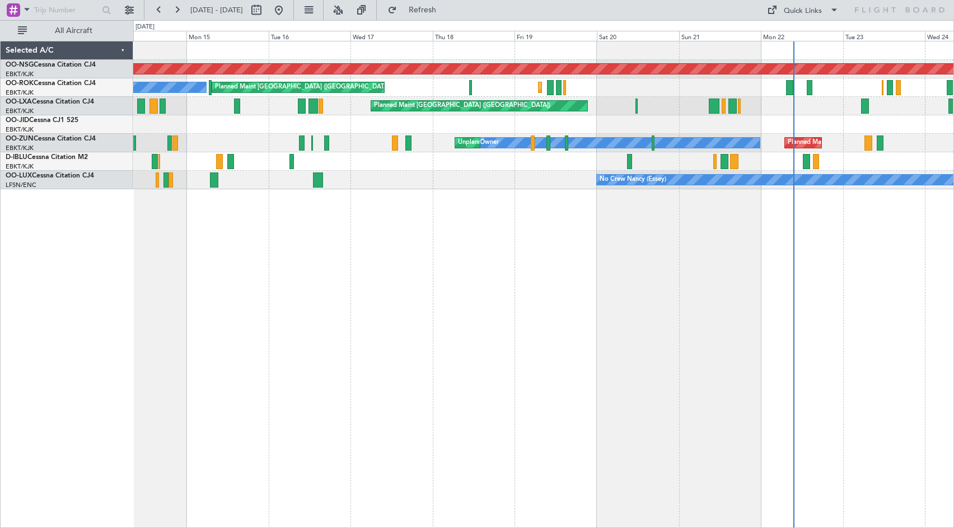
click at [607, 293] on div "Planned Maint [GEOGRAPHIC_DATA] ([GEOGRAPHIC_DATA]) Planned Maint [GEOGRAPHIC_D…" at bounding box center [543, 284] width 820 height 487
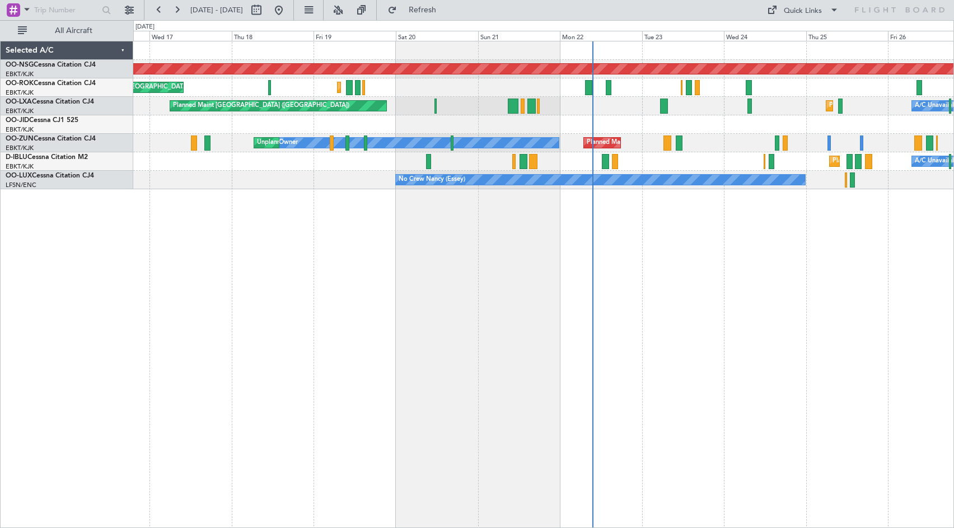
click at [524, 299] on div "Planned Maint [GEOGRAPHIC_DATA] ([GEOGRAPHIC_DATA]) Planned Maint [GEOGRAPHIC_D…" at bounding box center [543, 284] width 820 height 487
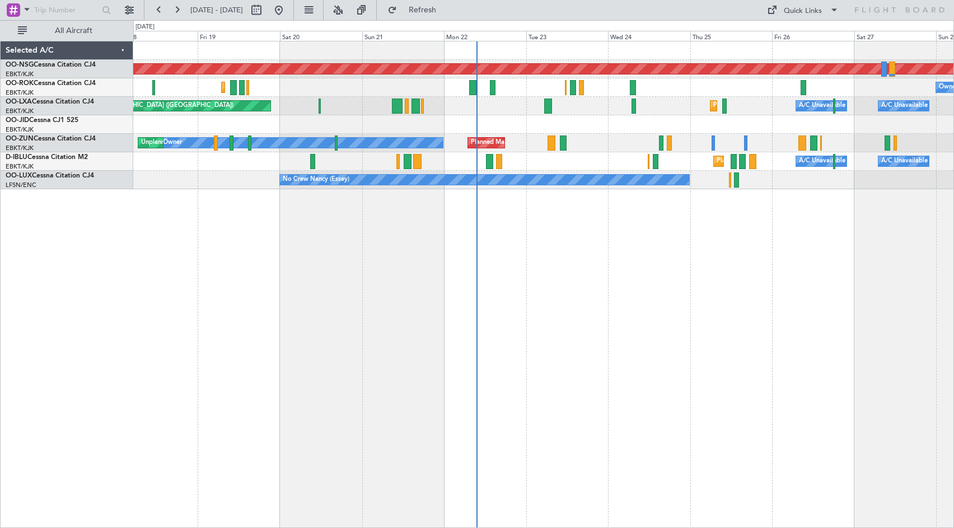
click at [567, 267] on div "Planned Maint [GEOGRAPHIC_DATA] ([GEOGRAPHIC_DATA]) Planned Maint [GEOGRAPHIC_D…" at bounding box center [543, 284] width 820 height 487
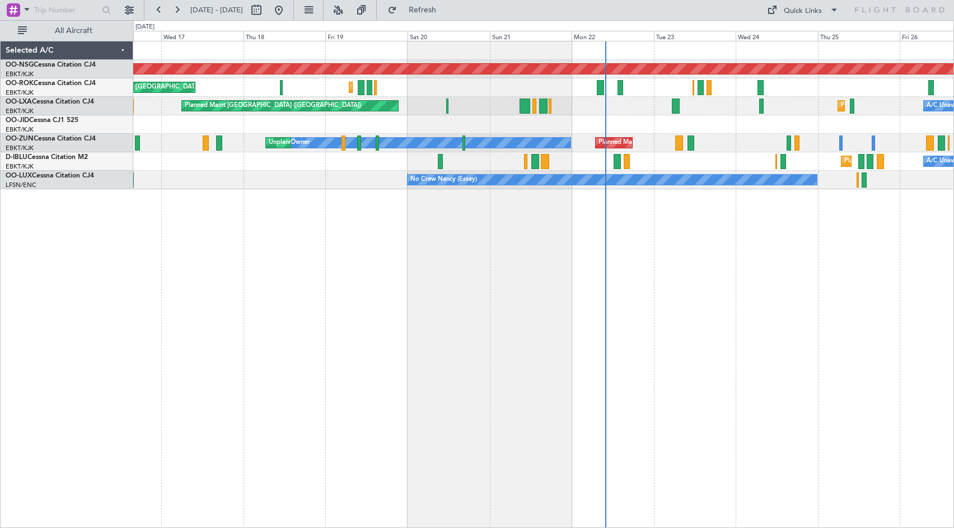
click at [575, 264] on div "Planned Maint [GEOGRAPHIC_DATA] ([GEOGRAPHIC_DATA]) Planned Maint [GEOGRAPHIC_D…" at bounding box center [543, 284] width 820 height 487
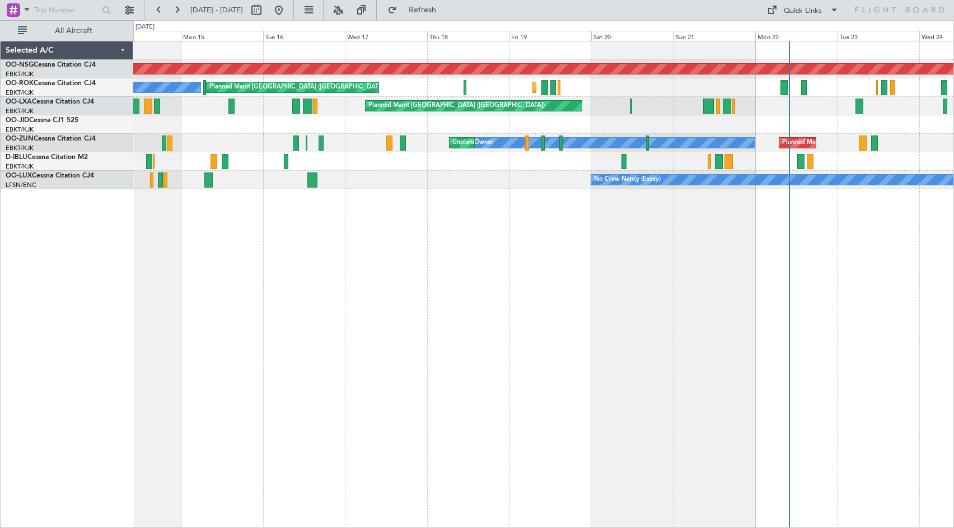
click at [517, 268] on div "Planned Maint [GEOGRAPHIC_DATA] ([GEOGRAPHIC_DATA]) Planned Maint [GEOGRAPHIC_D…" at bounding box center [543, 284] width 820 height 487
